Goal: Information Seeking & Learning: Check status

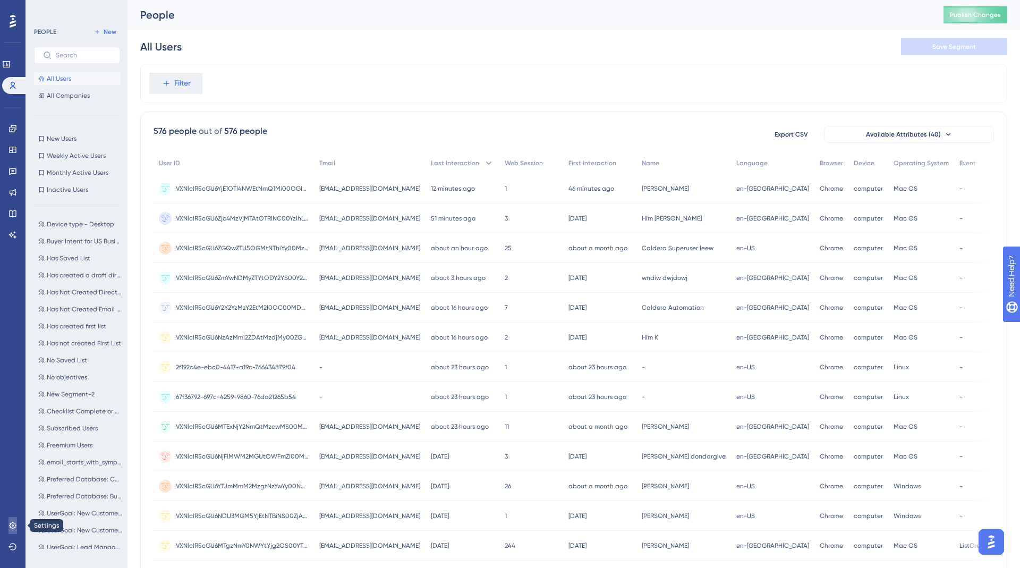
click at [12, 528] on icon at bounding box center [12, 525] width 7 height 7
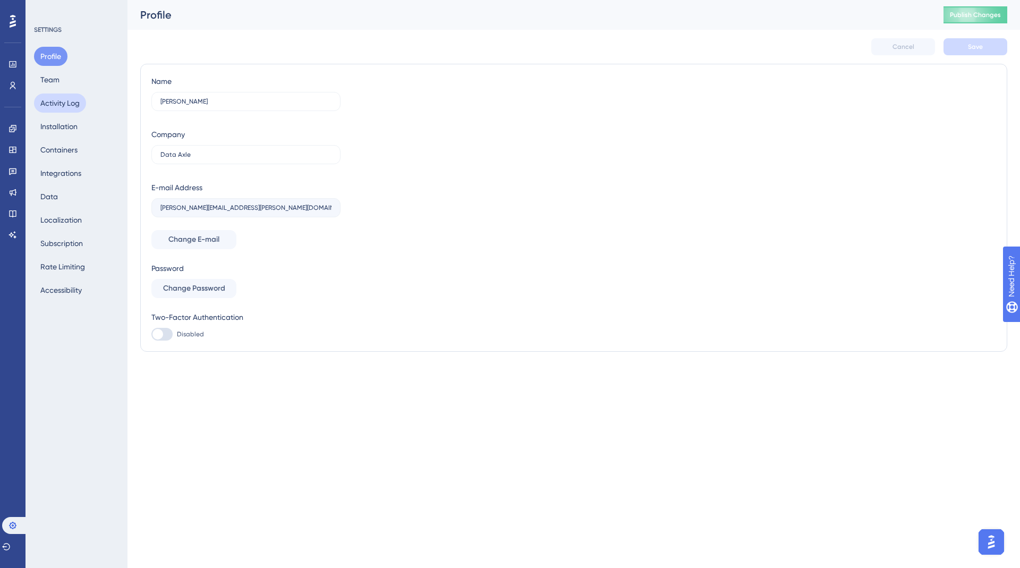
click at [57, 106] on button "Activity Log" at bounding box center [60, 102] width 52 height 19
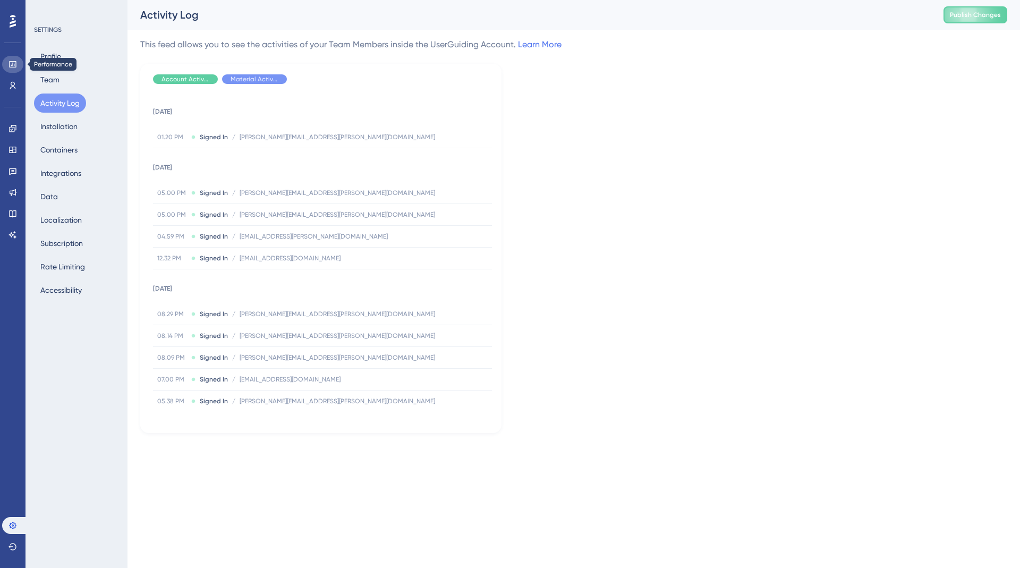
click at [12, 65] on icon at bounding box center [12, 64] width 8 height 8
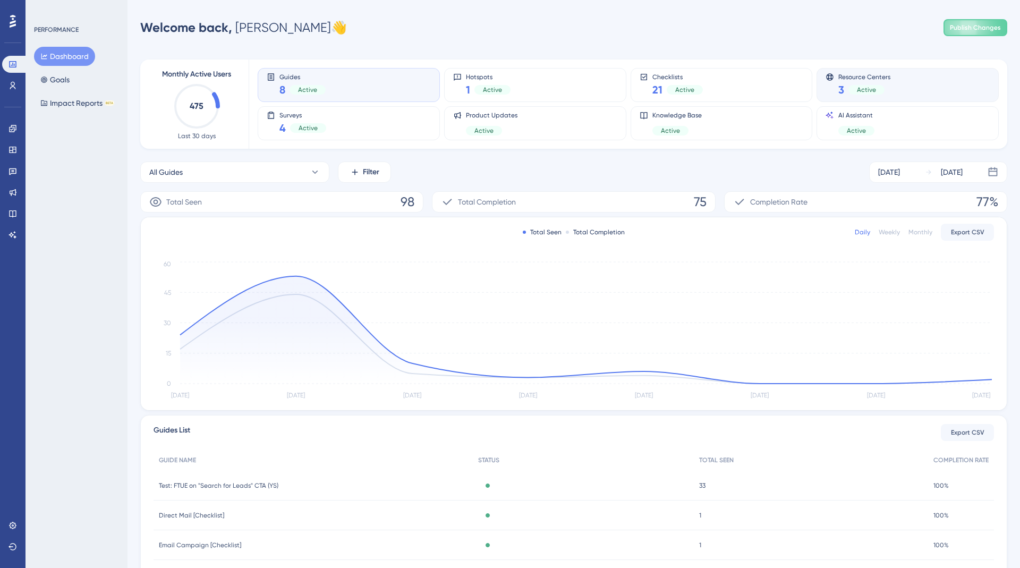
click at [863, 88] on span "Active" at bounding box center [866, 90] width 19 height 8
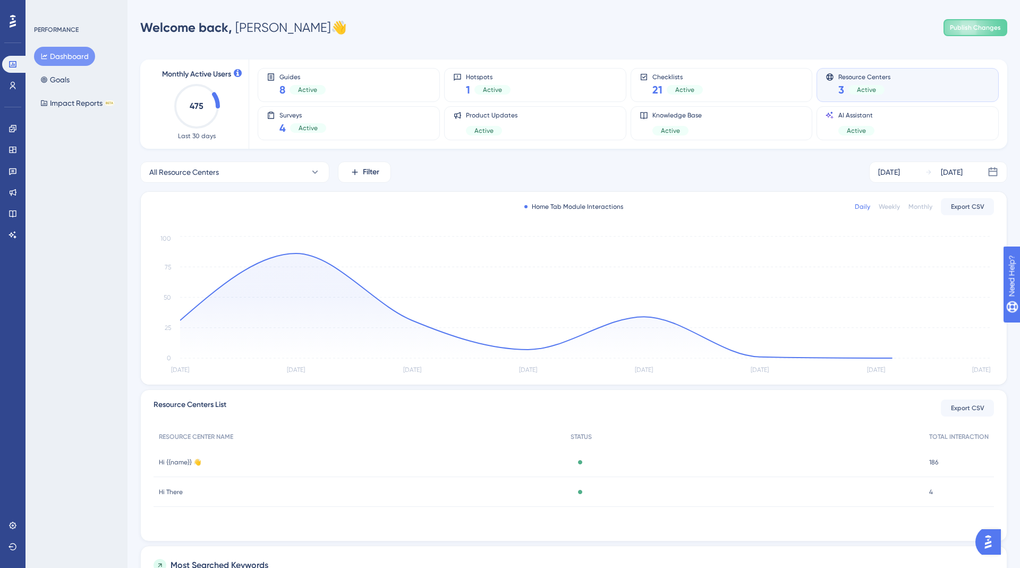
click at [873, 92] on span "Active" at bounding box center [866, 90] width 19 height 8
click at [881, 80] on div "Resource Centers 3 Active" at bounding box center [864, 85] width 52 height 24
click at [770, 58] on div "Monthly Active Users 475 Last 30 days Guides 8 Active Hotspots 1 Active Checkli…" at bounding box center [573, 382] width 867 height 670
click at [12, 86] on icon at bounding box center [12, 85] width 8 height 8
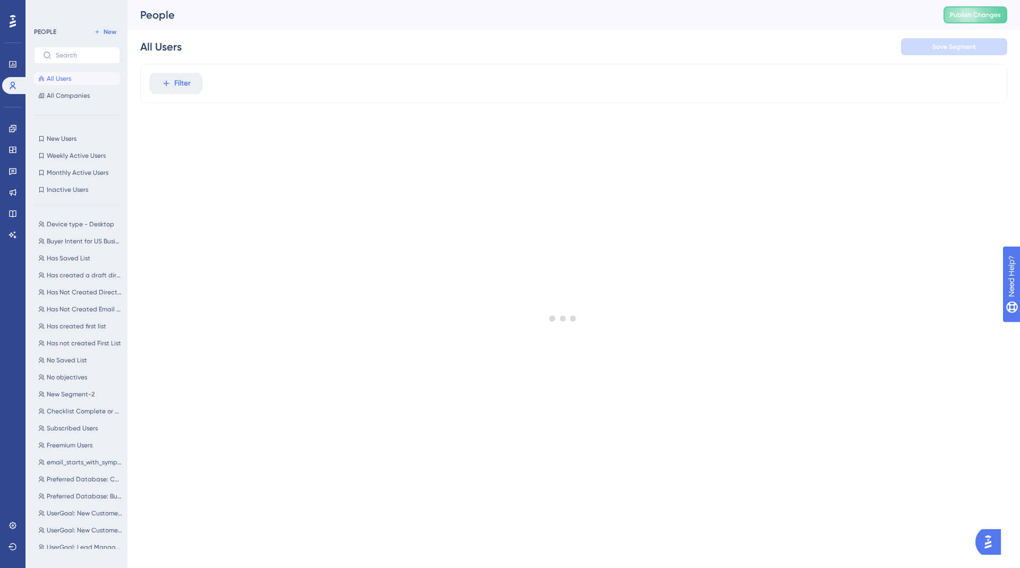
click at [66, 77] on span "All Users" at bounding box center [59, 78] width 24 height 8
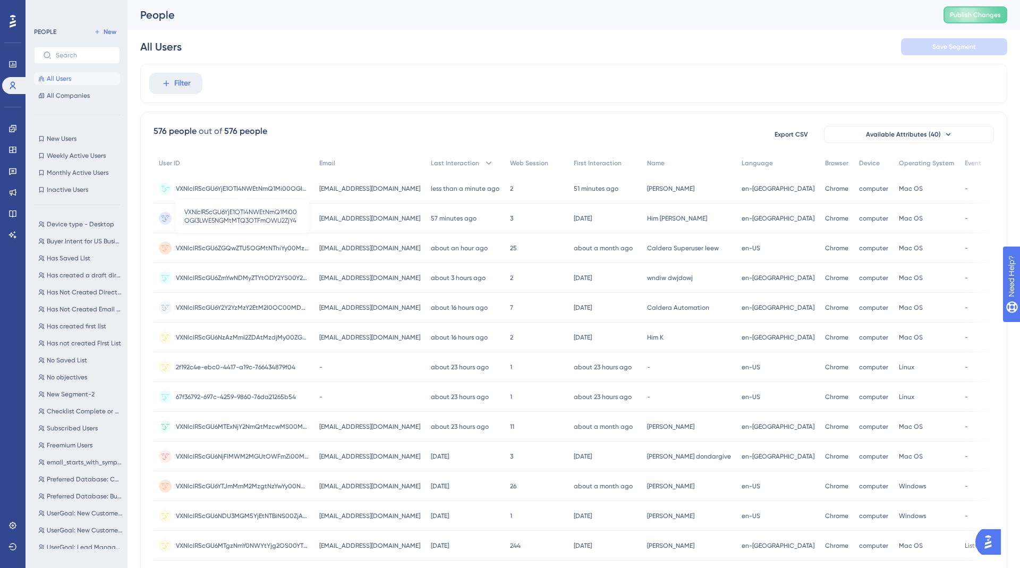
click at [271, 189] on span "VXNlclR5cGU6YjE1OTI4NWEtNmQ1Mi00OGI3LWE5NGMtMTQ3OTFmOWU2ZjY4" at bounding box center [242, 188] width 133 height 8
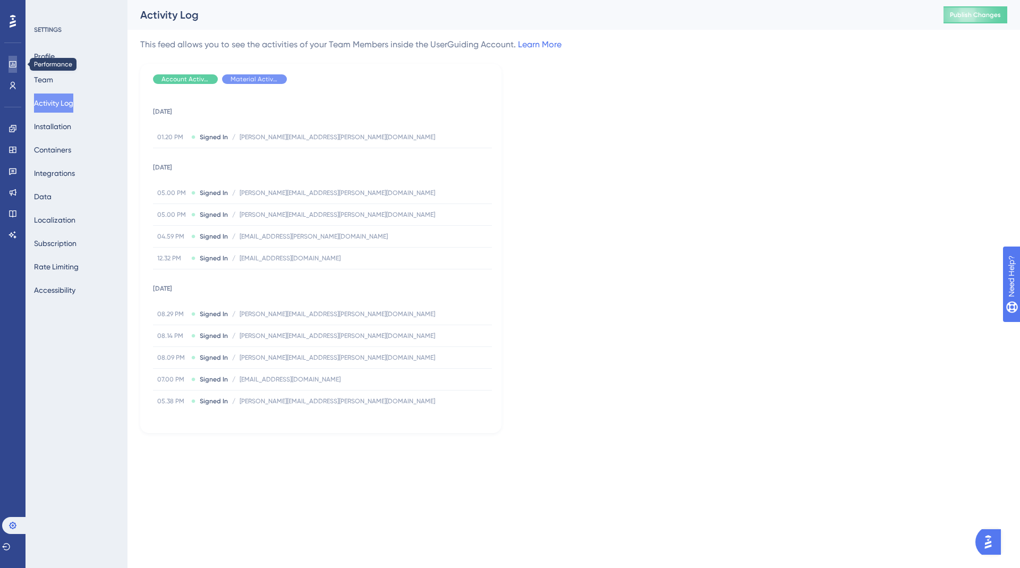
click at [14, 61] on icon at bounding box center [12, 64] width 7 height 6
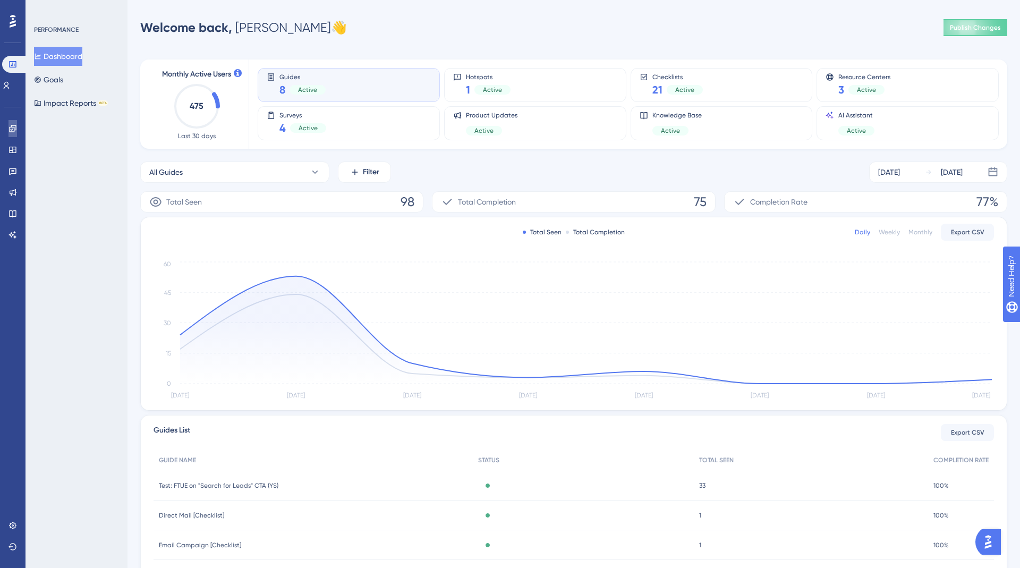
click at [10, 126] on icon at bounding box center [12, 128] width 7 height 7
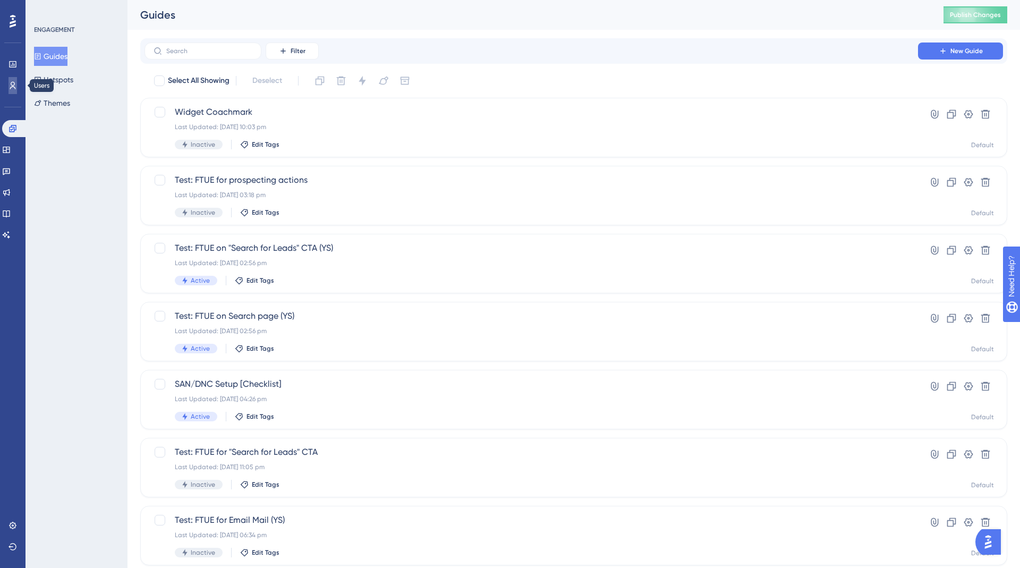
click at [8, 90] on link at bounding box center [12, 85] width 8 height 17
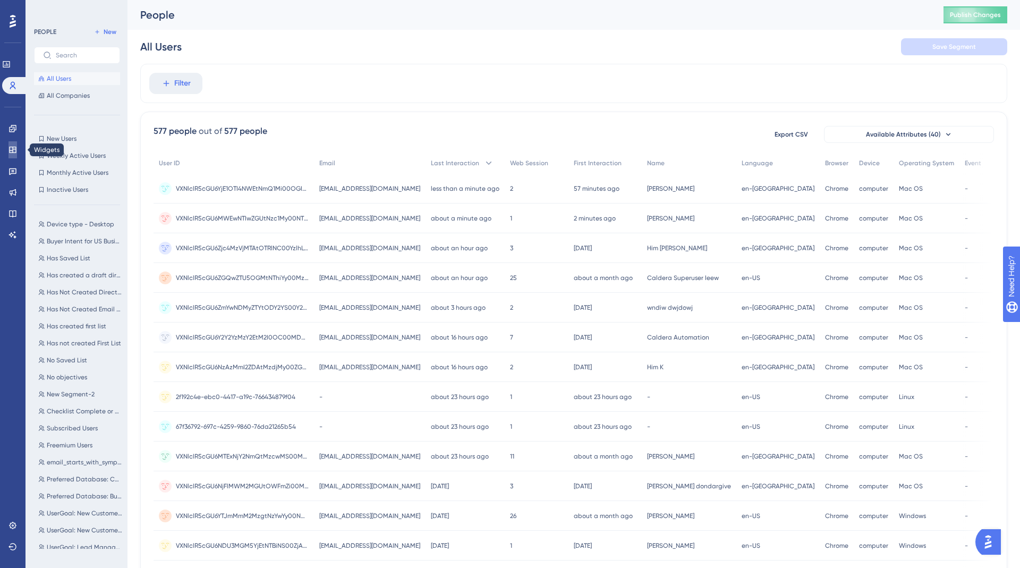
click at [8, 148] on link at bounding box center [12, 149] width 8 height 17
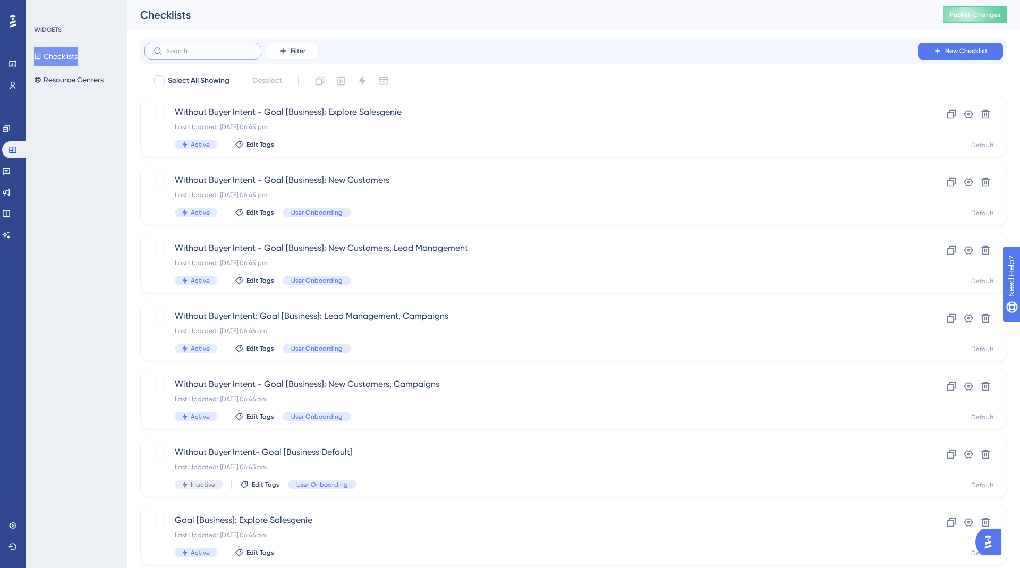
click at [212, 53] on input "text" at bounding box center [209, 50] width 86 height 7
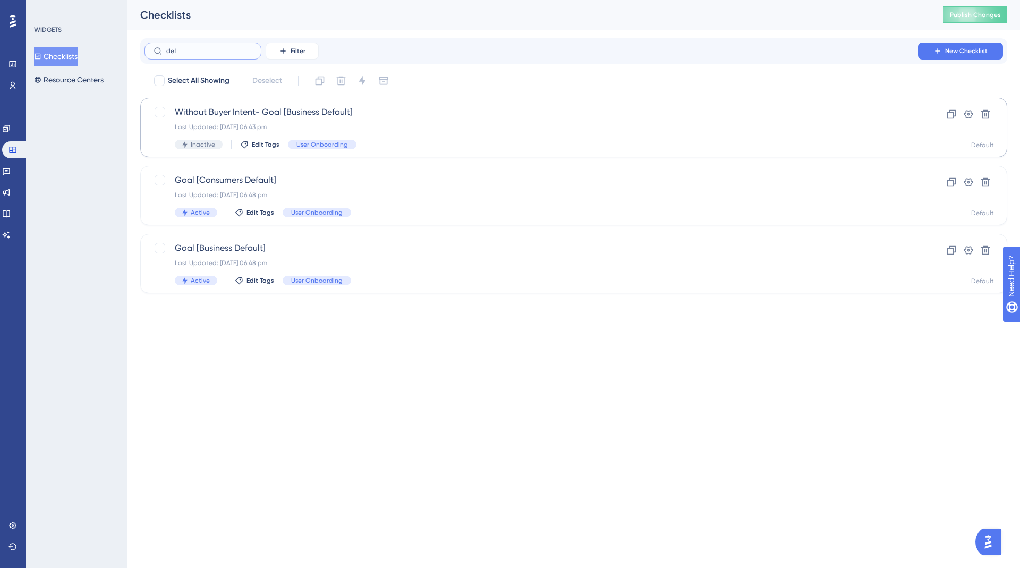
type input "def"
click at [282, 115] on span "Without Buyer Intent- Goal [Business Default]" at bounding box center [531, 112] width 713 height 13
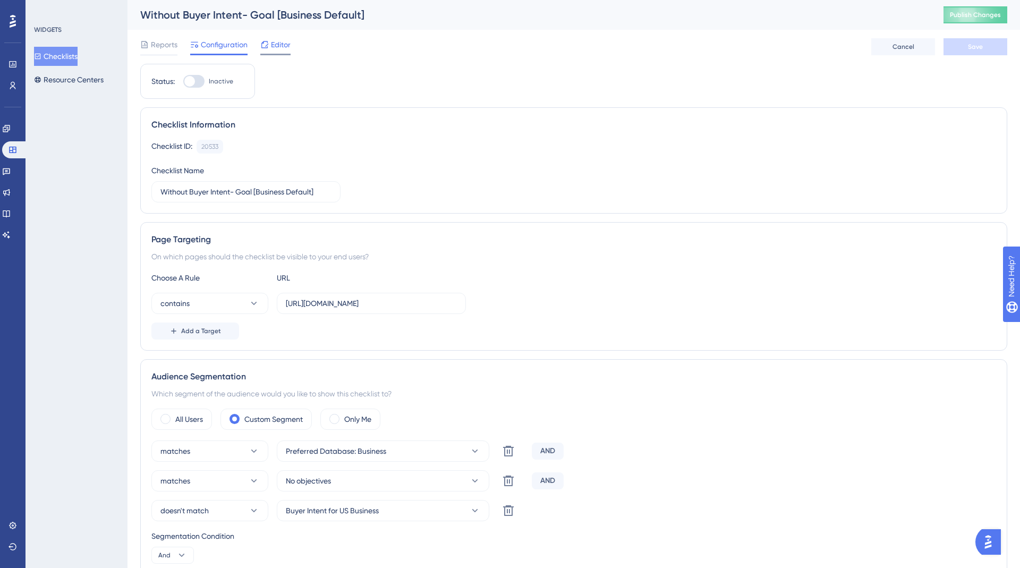
click at [269, 47] on div "Editor" at bounding box center [275, 44] width 30 height 13
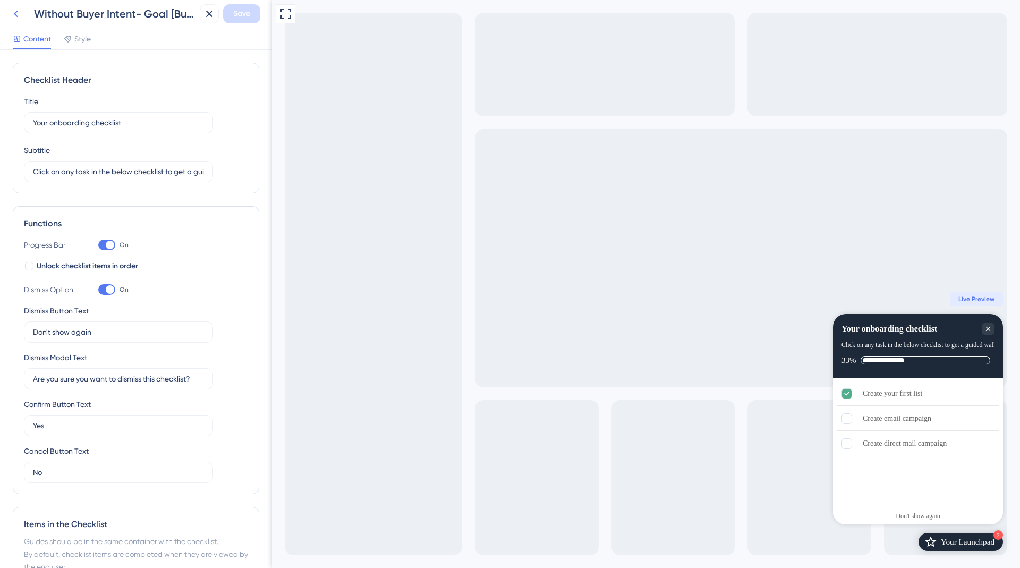
click at [13, 17] on icon at bounding box center [16, 13] width 13 height 13
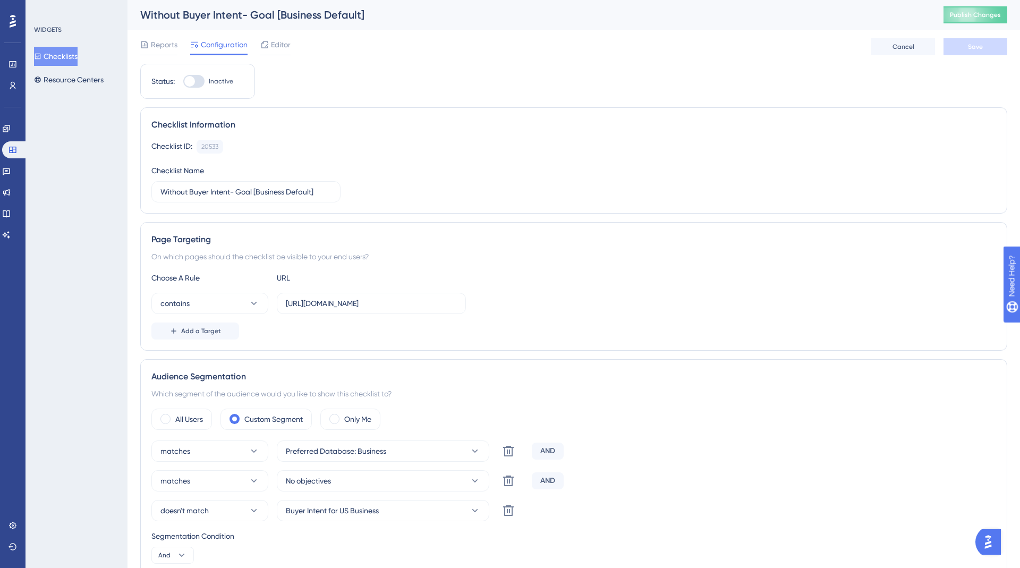
click at [57, 59] on button "Checklists" at bounding box center [56, 56] width 44 height 19
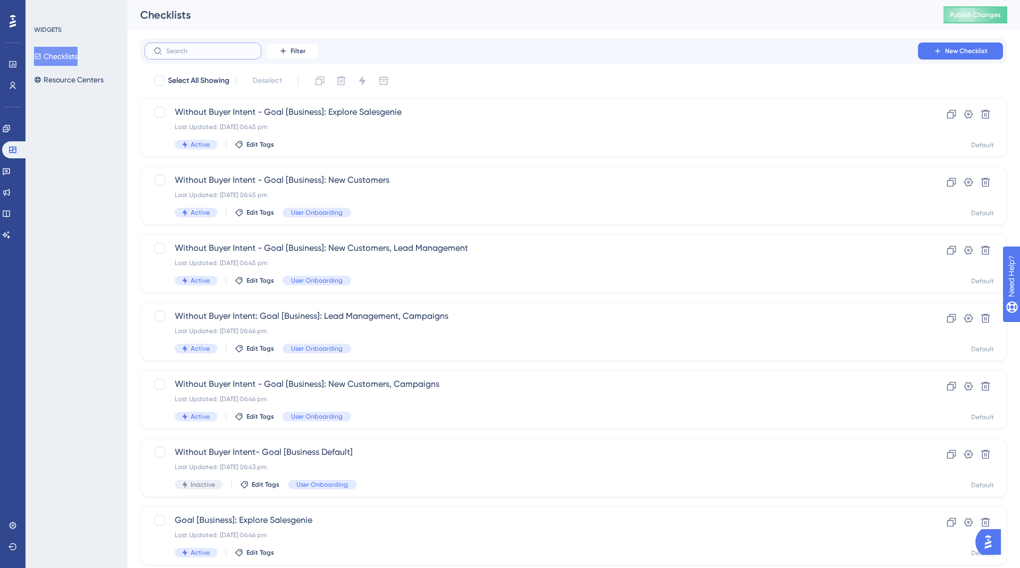
click at [197, 50] on input "text" at bounding box center [209, 50] width 86 height 7
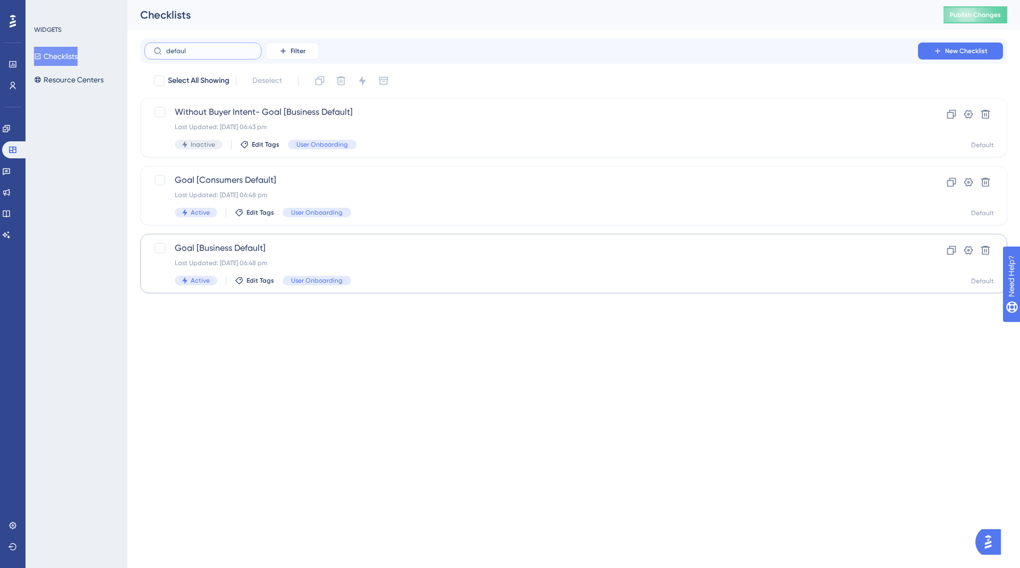
type input "defaul"
click at [263, 251] on span "Goal [Business Default]" at bounding box center [531, 248] width 713 height 13
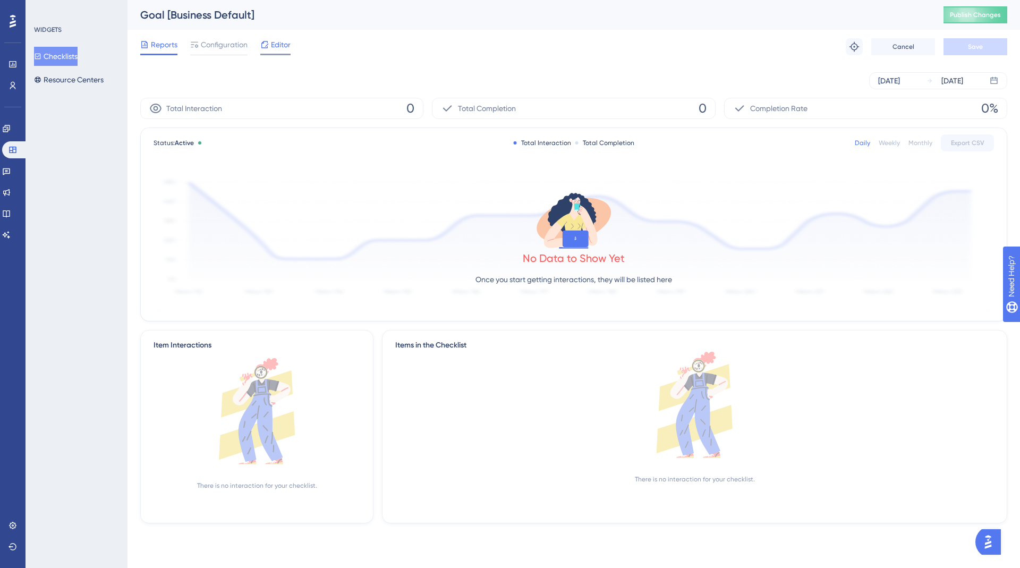
click at [284, 53] on div "Editor" at bounding box center [275, 46] width 30 height 17
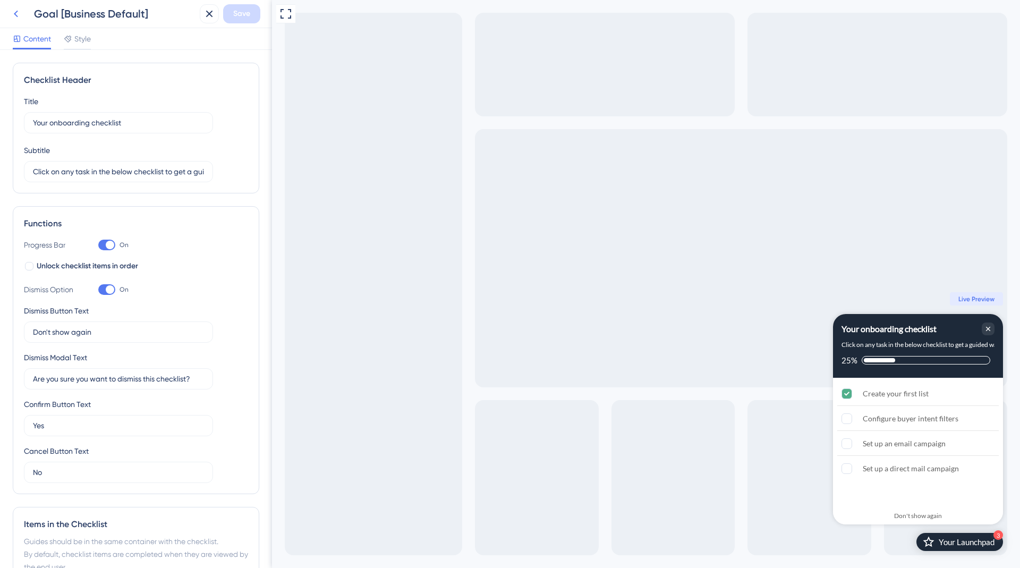
click at [19, 14] on icon at bounding box center [16, 13] width 13 height 13
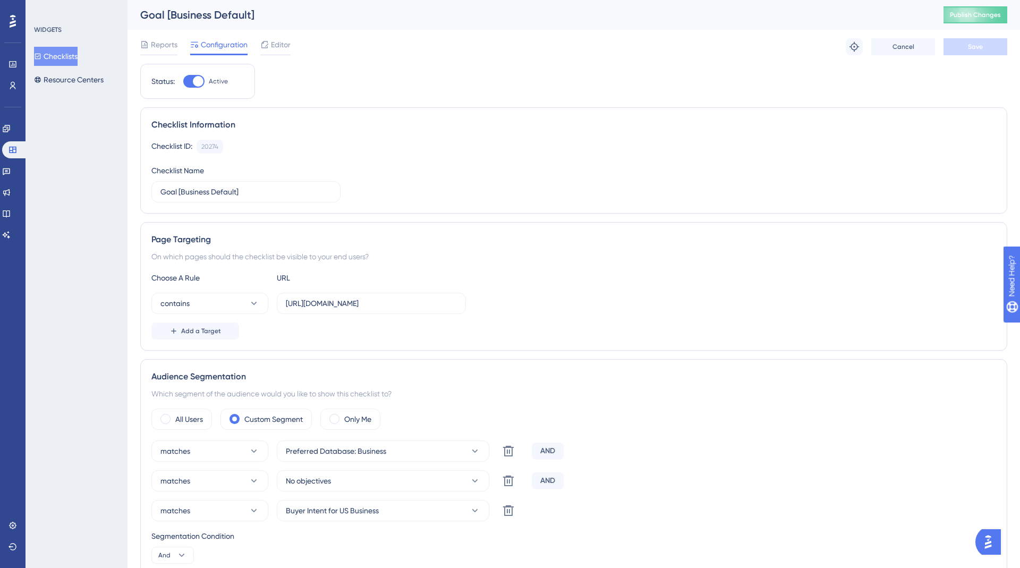
click at [56, 64] on button "Checklists" at bounding box center [56, 56] width 44 height 19
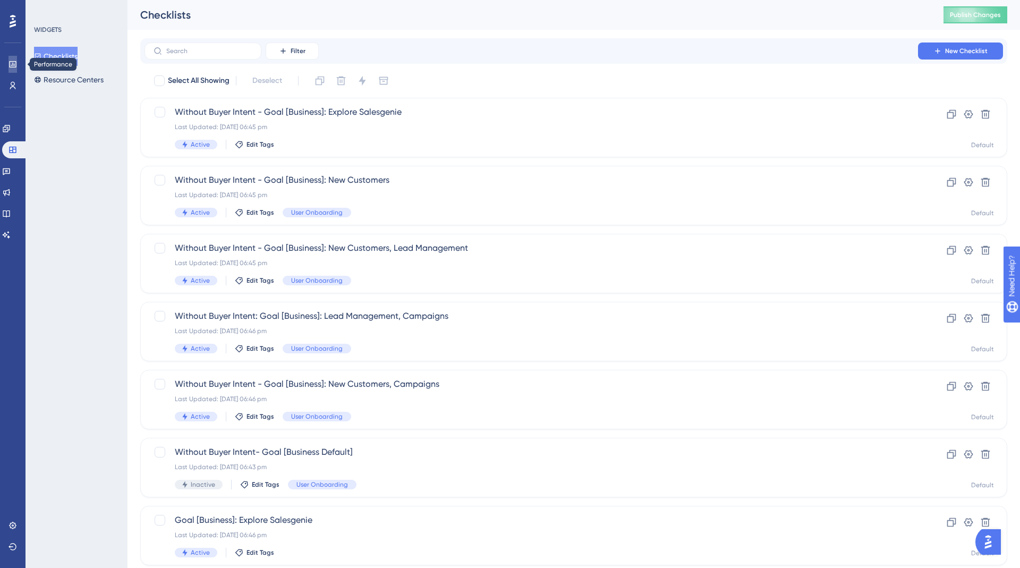
click at [8, 66] on icon at bounding box center [12, 64] width 8 height 8
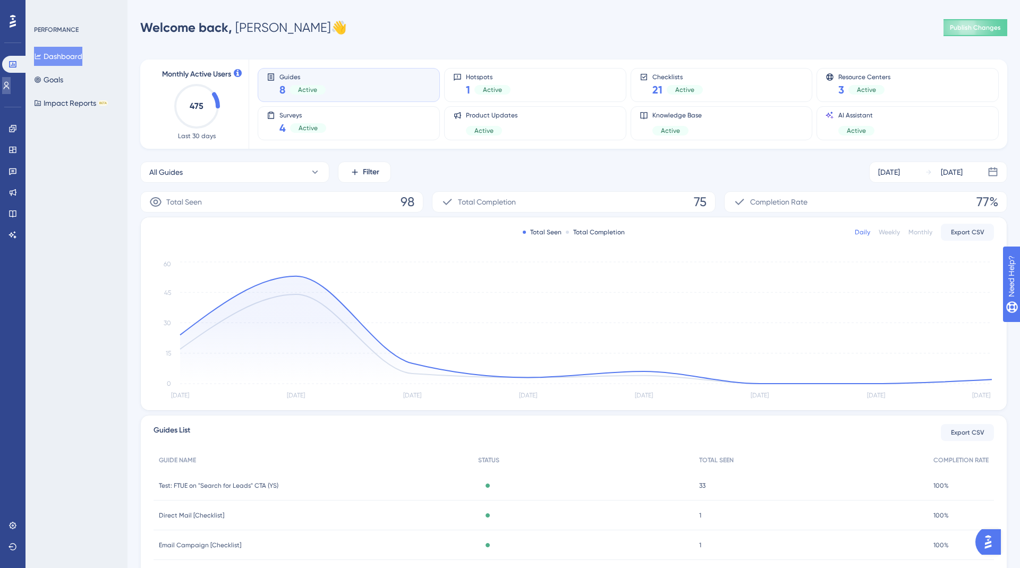
click at [11, 92] on link at bounding box center [6, 85] width 8 height 17
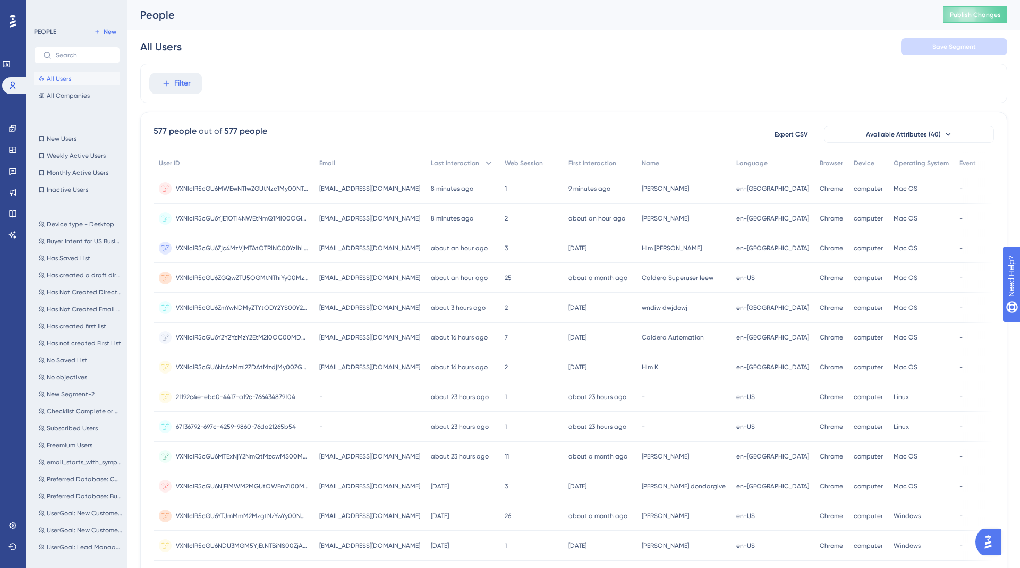
click at [400, 219] on span "[EMAIL_ADDRESS][DOMAIN_NAME]" at bounding box center [369, 218] width 101 height 8
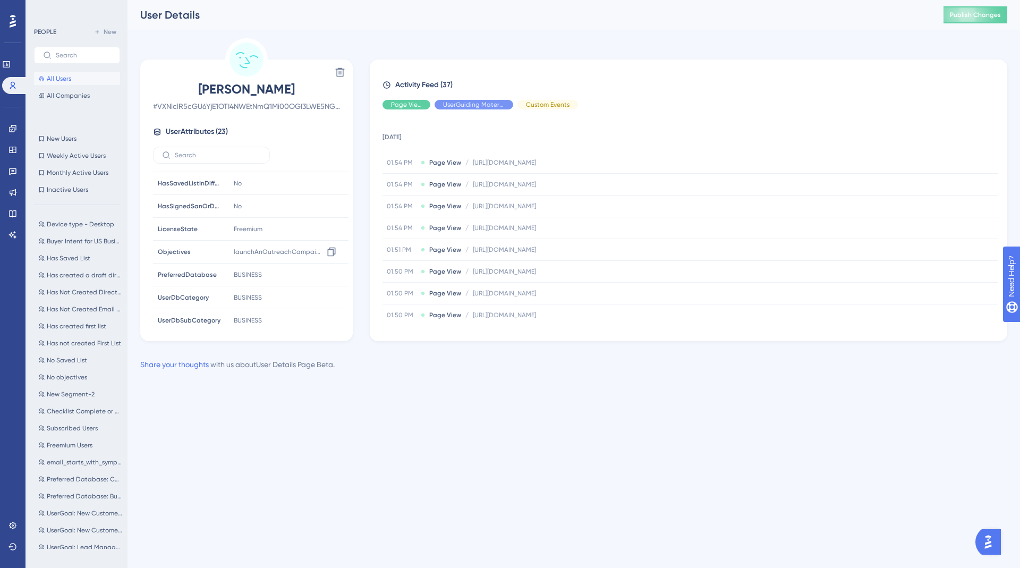
scroll to position [363, 0]
click at [8, 146] on icon at bounding box center [12, 150] width 8 height 8
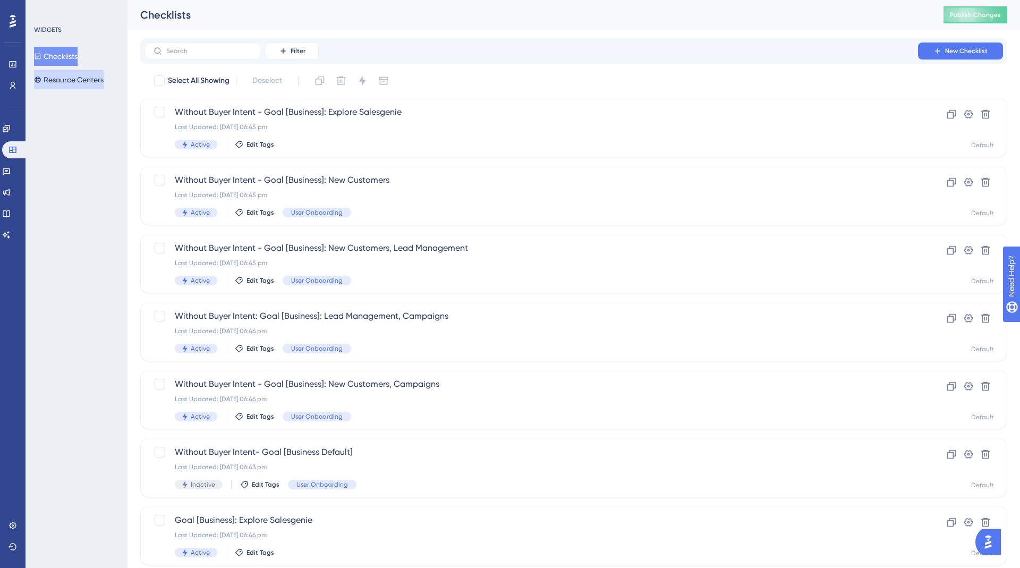
click at [73, 78] on button "Resource Centers" at bounding box center [69, 79] width 70 height 19
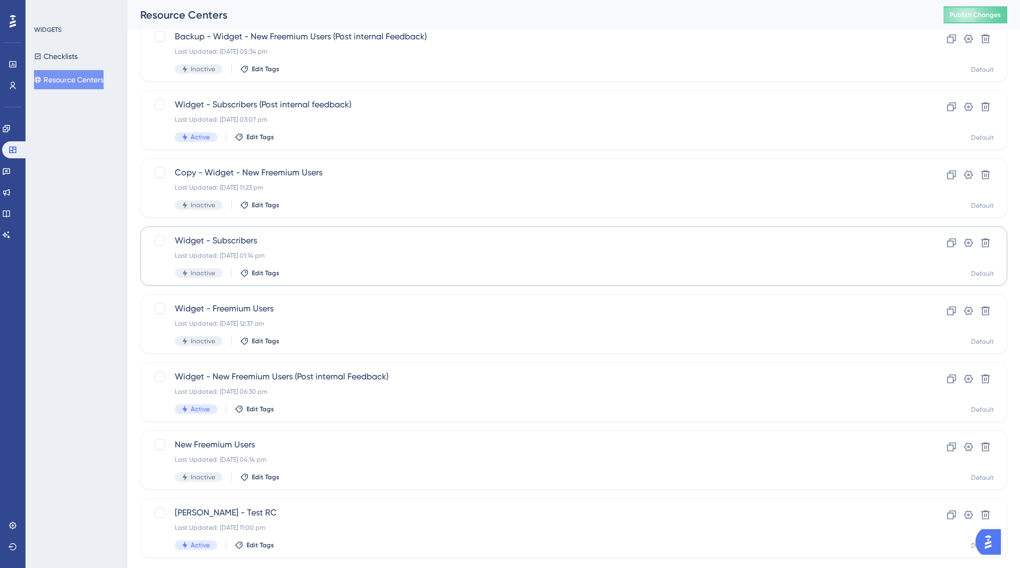
scroll to position [99, 0]
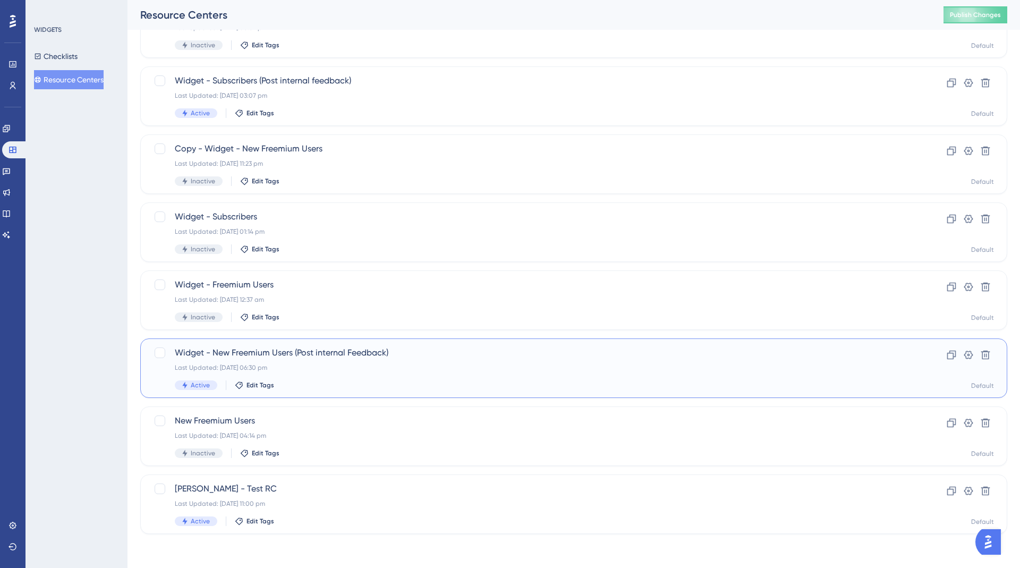
click at [310, 363] on div "Last Updated: [DATE] 06:30 pm" at bounding box center [531, 367] width 713 height 8
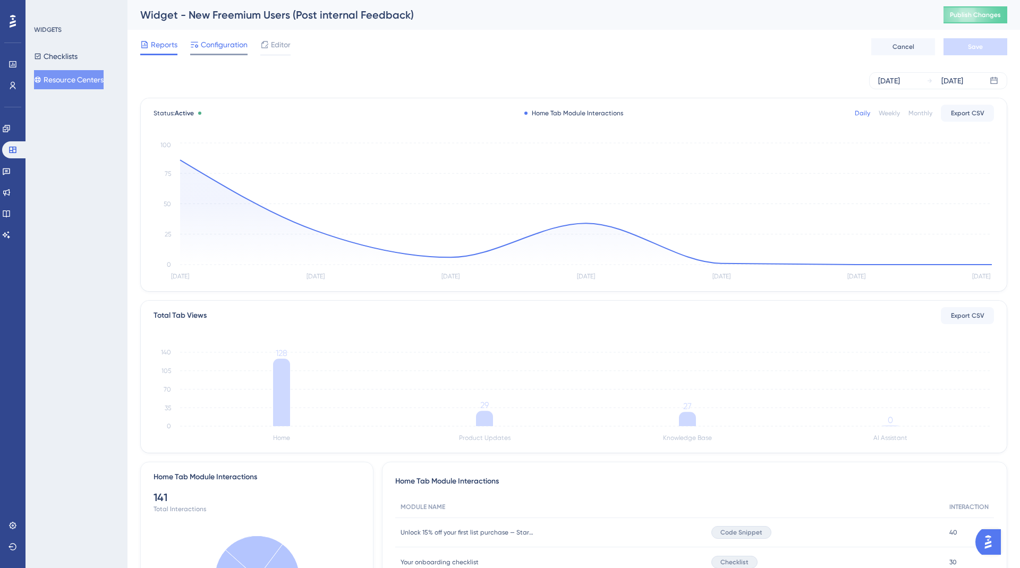
click at [229, 49] on span "Configuration" at bounding box center [224, 44] width 47 height 13
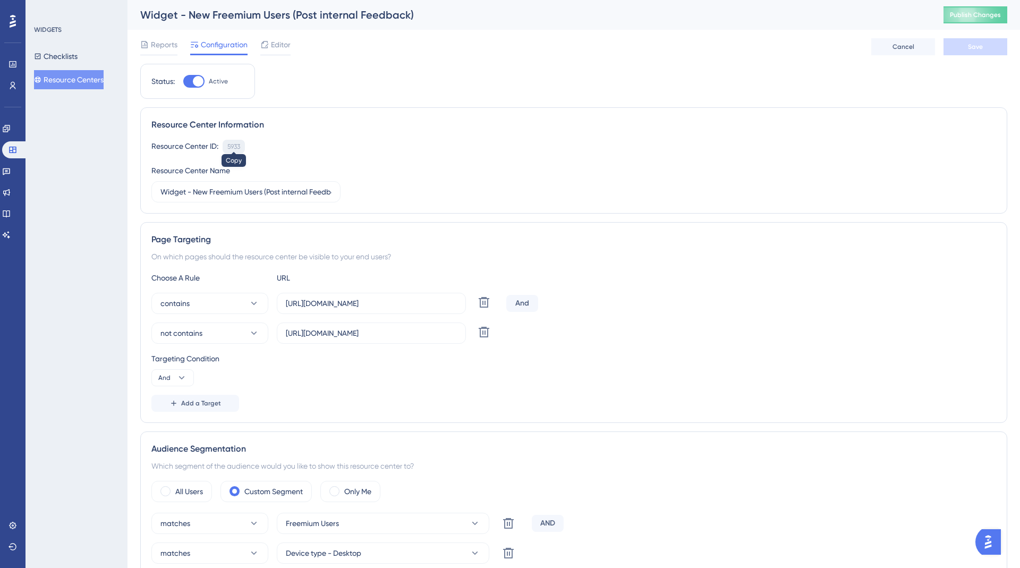
click at [231, 145] on div "5933" at bounding box center [233, 146] width 13 height 8
copy div "5933"
click at [235, 145] on div "5933" at bounding box center [233, 146] width 13 height 8
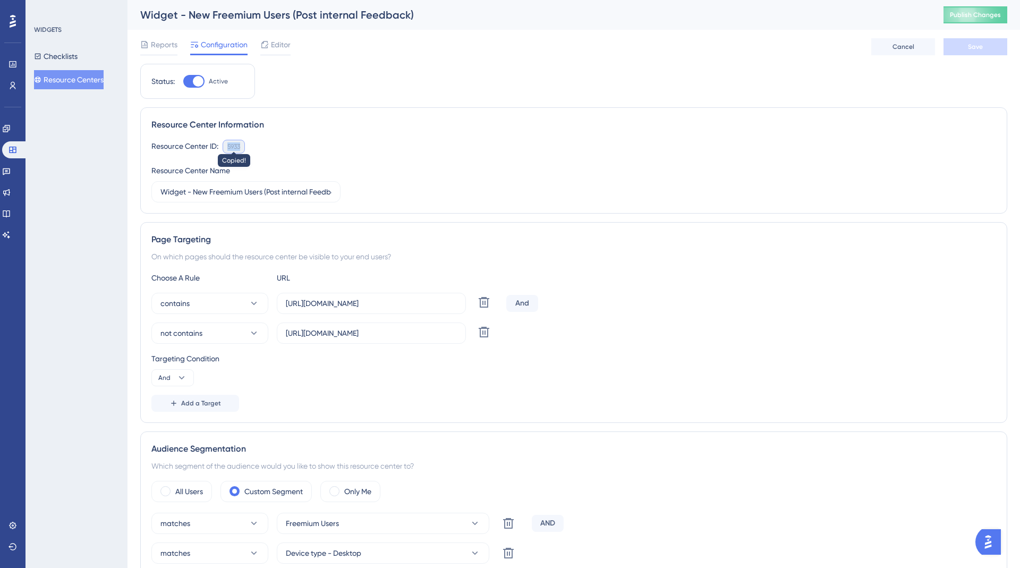
copy div "5933"
click at [163, 40] on span "Reports" at bounding box center [164, 44] width 27 height 13
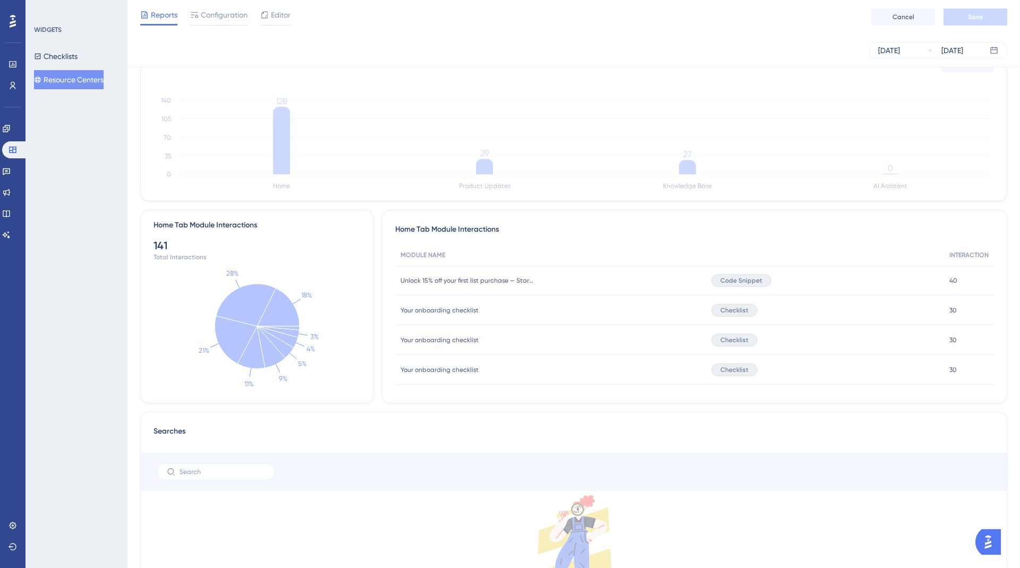
scroll to position [249, 0]
click at [949, 368] on span "30" at bounding box center [952, 368] width 7 height 8
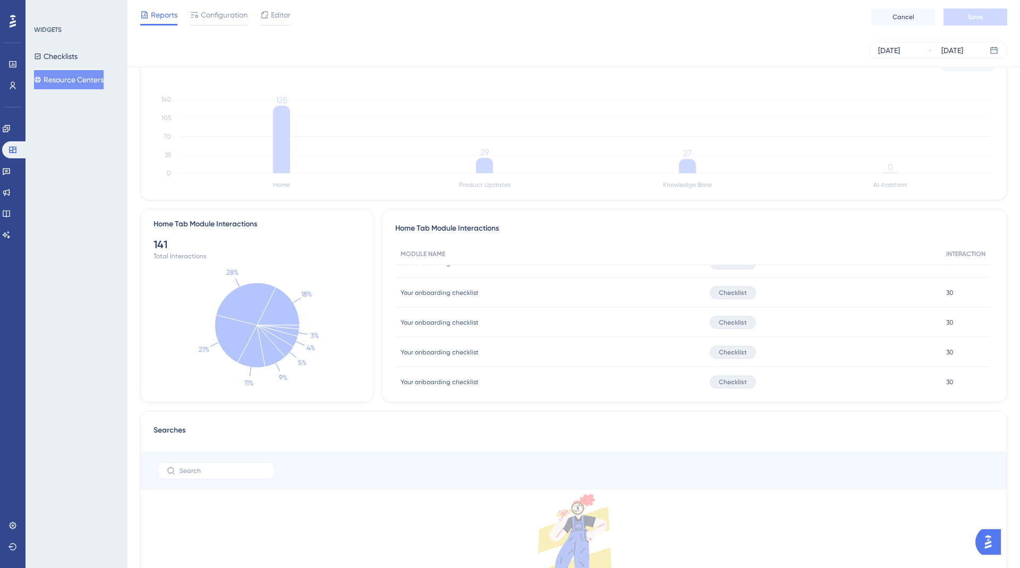
scroll to position [0, 0]
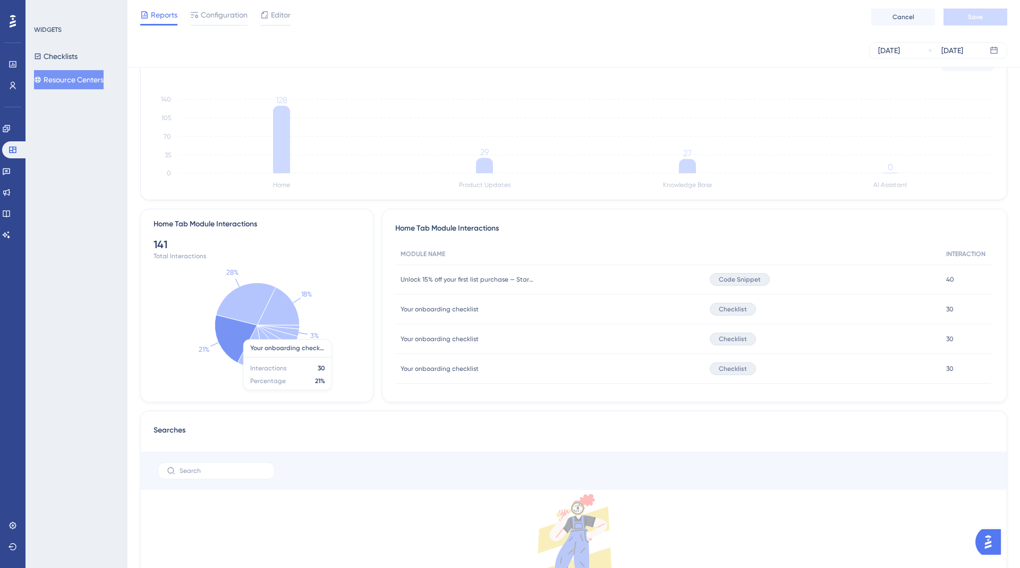
click at [229, 343] on icon at bounding box center [236, 339] width 42 height 48
click at [223, 347] on icon at bounding box center [236, 339] width 42 height 48
click at [230, 339] on icon at bounding box center [236, 339] width 42 height 48
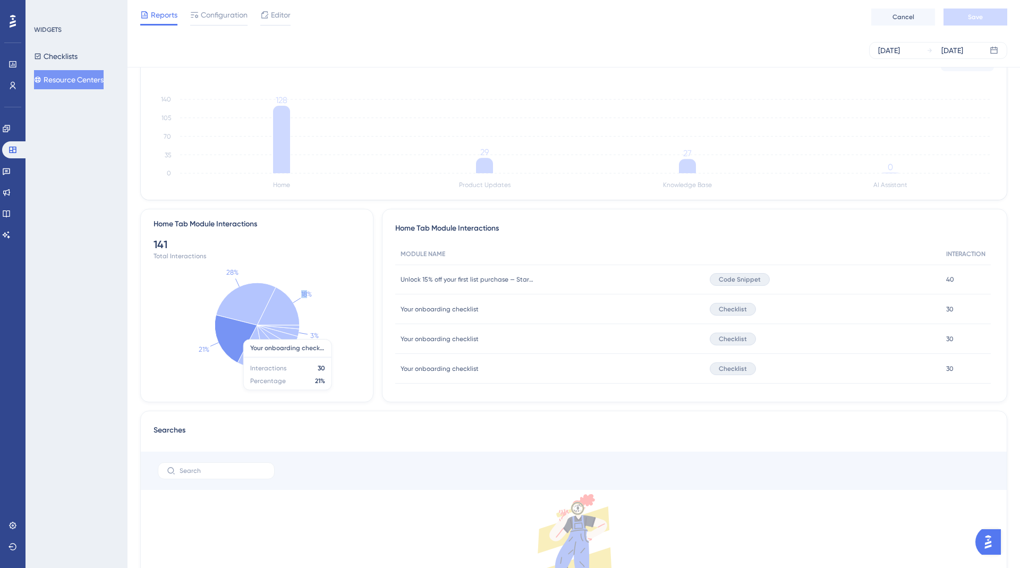
click at [230, 339] on icon at bounding box center [236, 339] width 42 height 48
click at [277, 382] on icon "18% 28% 21% 11% 9% 5% 4% 3%" at bounding box center [256, 325] width 207 height 147
click at [245, 349] on icon at bounding box center [251, 346] width 28 height 42
click at [228, 334] on icon at bounding box center [236, 339] width 42 height 48
click at [462, 335] on span "Your onboarding checklist" at bounding box center [439, 339] width 78 height 8
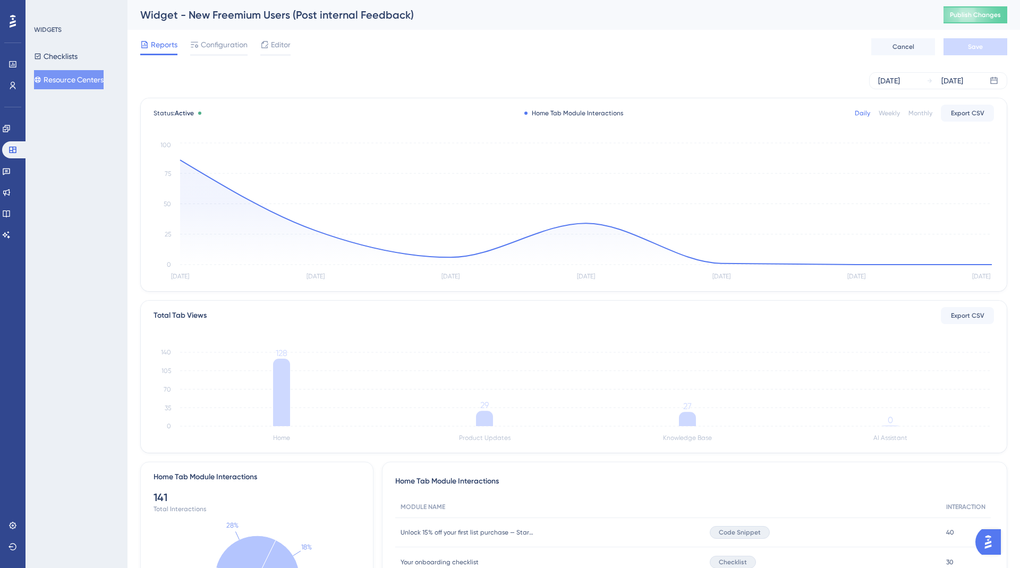
click at [13, 48] on div "Performance Users" at bounding box center [12, 62] width 17 height 64
click at [13, 61] on icon at bounding box center [12, 64] width 8 height 8
